Goal: Check status

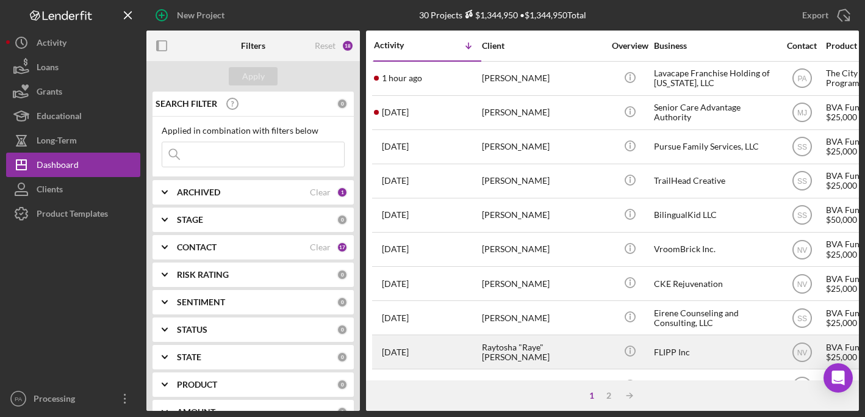
click at [658, 352] on div "FLIPP Inc" at bounding box center [715, 351] width 122 height 32
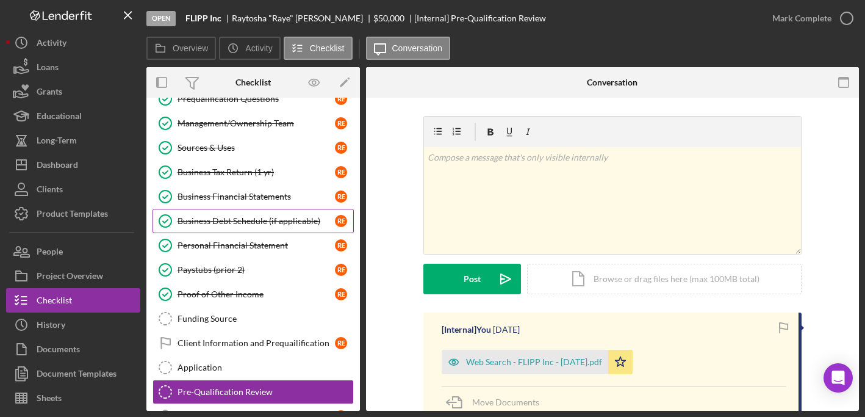
scroll to position [95, 0]
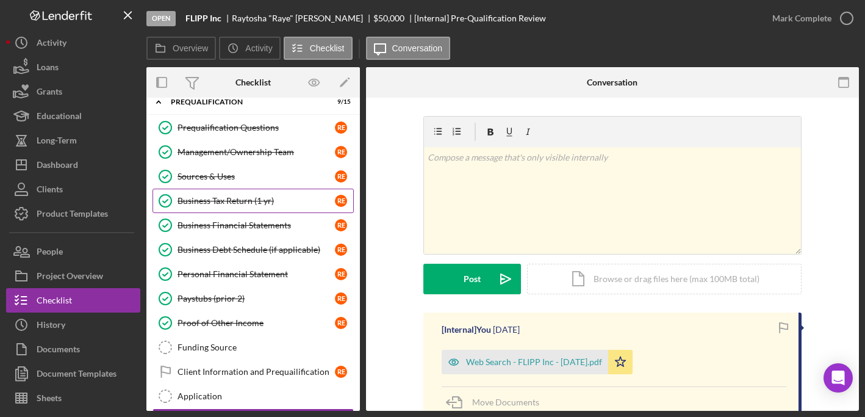
click at [232, 197] on div "Business Tax Return (1 yr)" at bounding box center [255, 201] width 157 height 10
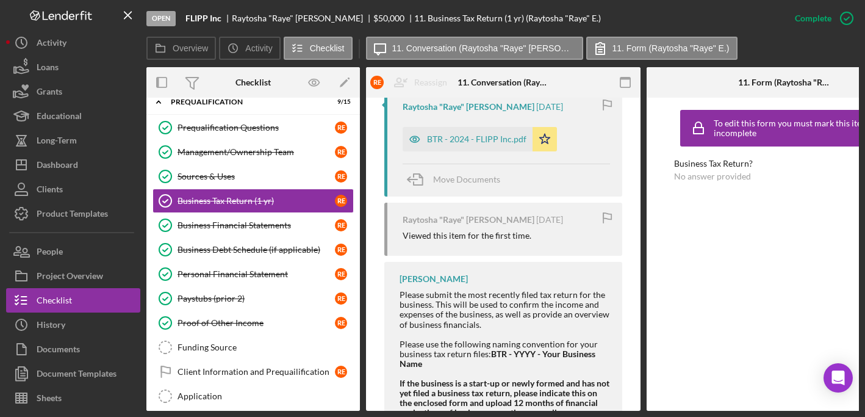
scroll to position [562, 0]
click at [472, 141] on div "BTR - 2024 - FLIPP Inc.pdf" at bounding box center [476, 140] width 99 height 10
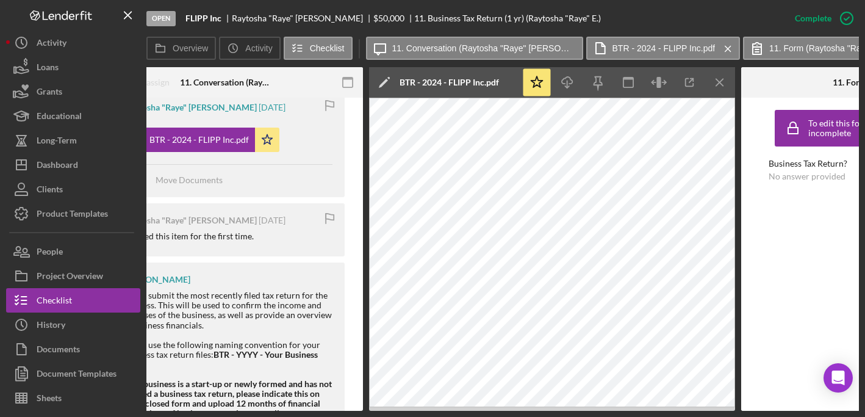
scroll to position [0, 0]
